Goal: Obtain resource: Obtain resource

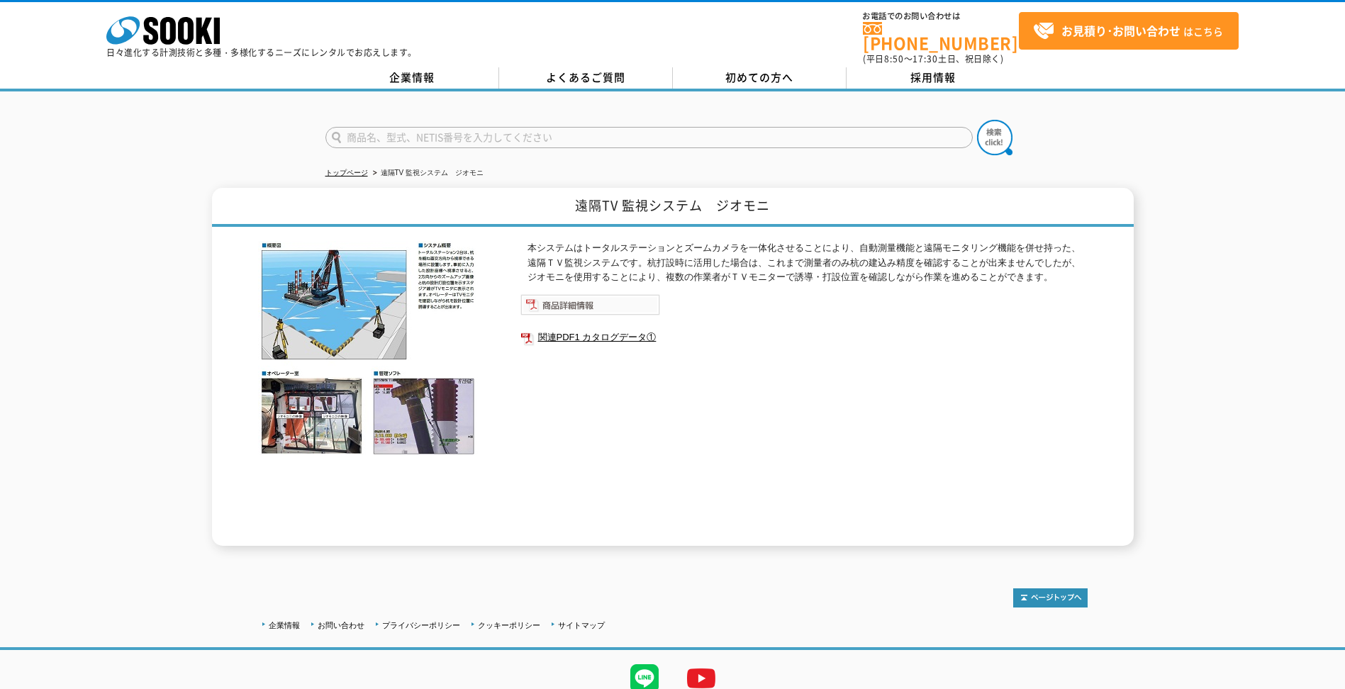
click at [616, 295] on img at bounding box center [590, 304] width 140 height 21
click at [620, 329] on link "関連PDF1 カタログデータ①" at bounding box center [803, 337] width 567 height 18
click at [189, 30] on icon at bounding box center [186, 31] width 16 height 28
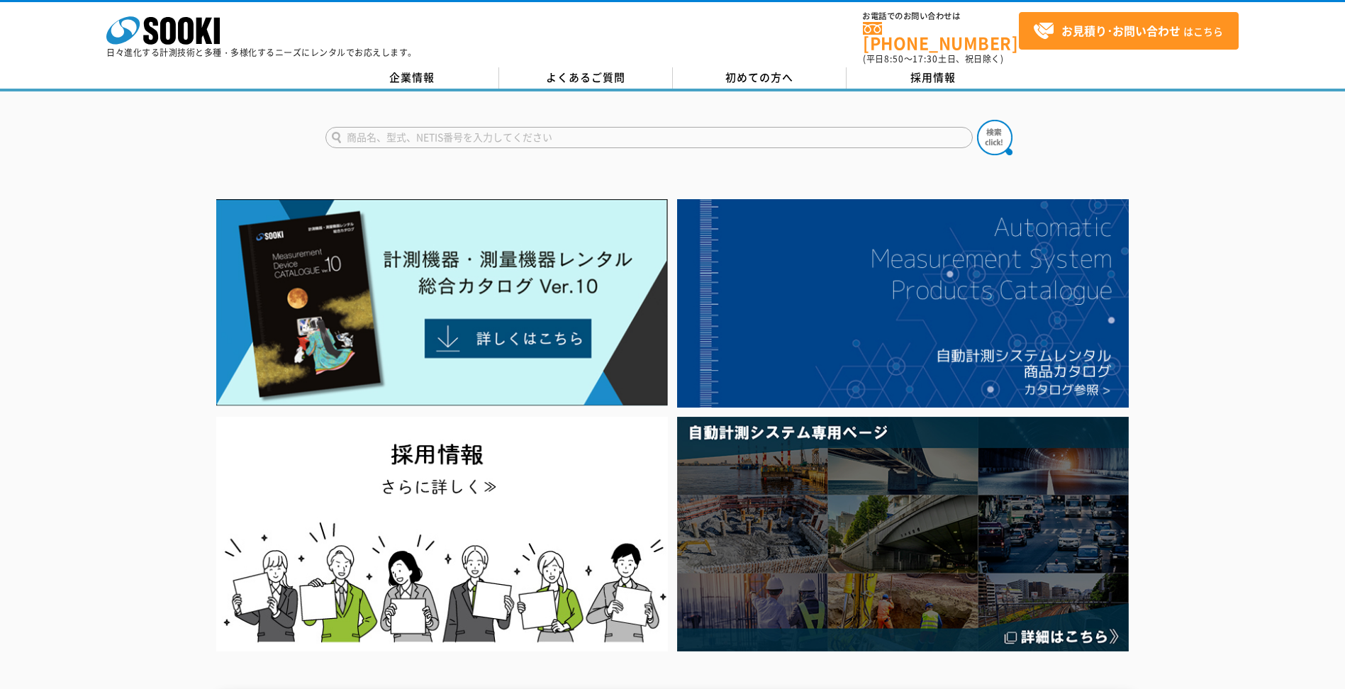
click at [698, 142] on form at bounding box center [672, 140] width 695 height 40
click at [705, 138] on input "text" at bounding box center [648, 137] width 647 height 21
type input "ジオモニ"
click at [999, 125] on img at bounding box center [994, 137] width 35 height 35
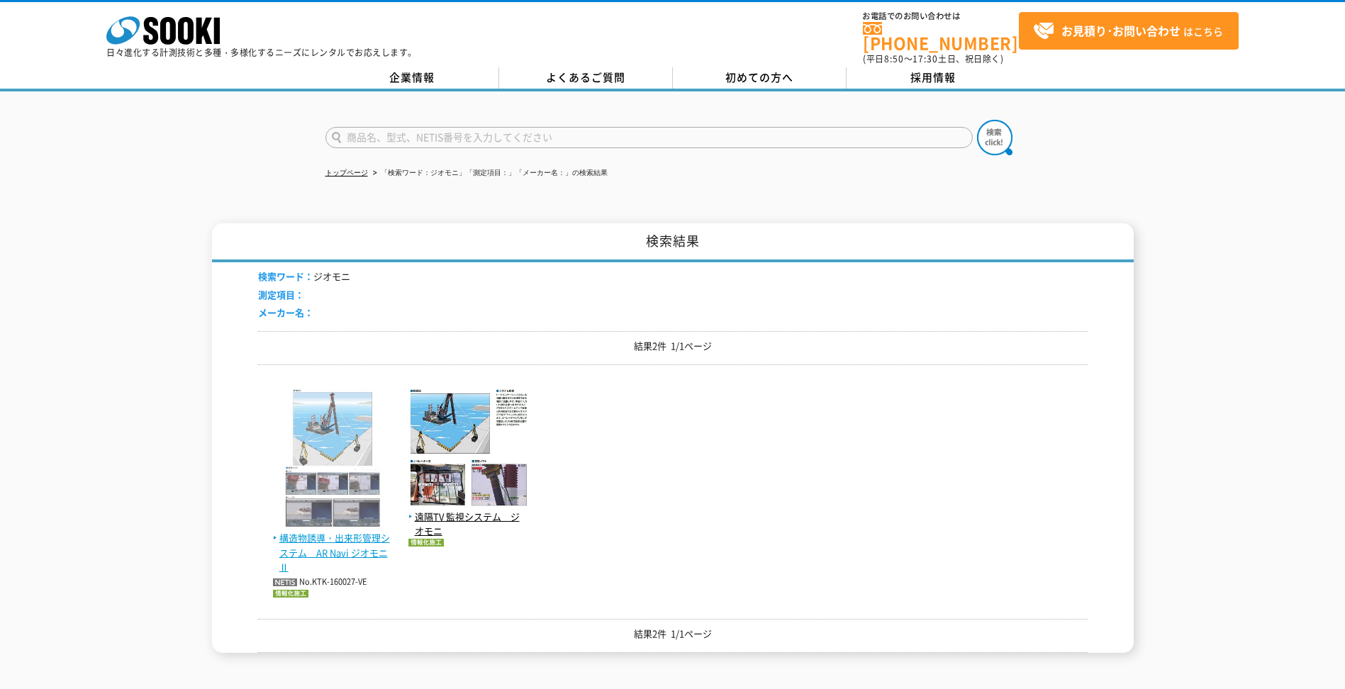
click at [361, 540] on span "構造物誘導・出来形管理システム　AR Navi ジオモニⅡ" at bounding box center [333, 553] width 121 height 44
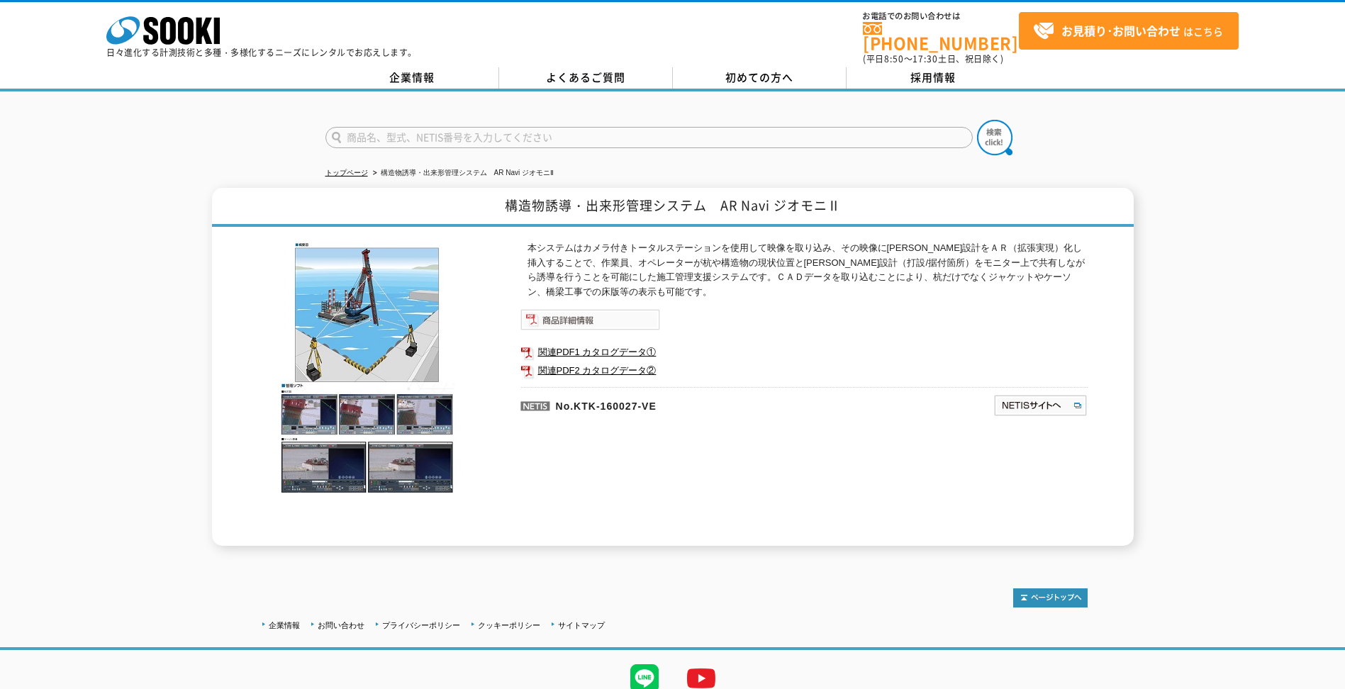
click at [599, 316] on img at bounding box center [590, 319] width 140 height 21
click at [568, 343] on link "関連PDF1 カタログデータ①" at bounding box center [803, 352] width 567 height 18
click at [611, 362] on link "関連PDF2 カタログデータ②" at bounding box center [803, 371] width 567 height 18
click at [596, 315] on img at bounding box center [590, 319] width 140 height 21
